Goal: Browse casually

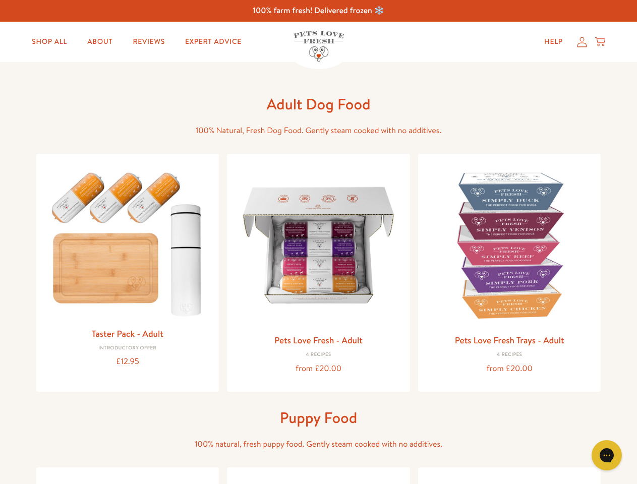
click at [607, 456] on icon "Open gorgias live chat" at bounding box center [607, 456] width 10 height 10
